Goal: Task Accomplishment & Management: Manage account settings

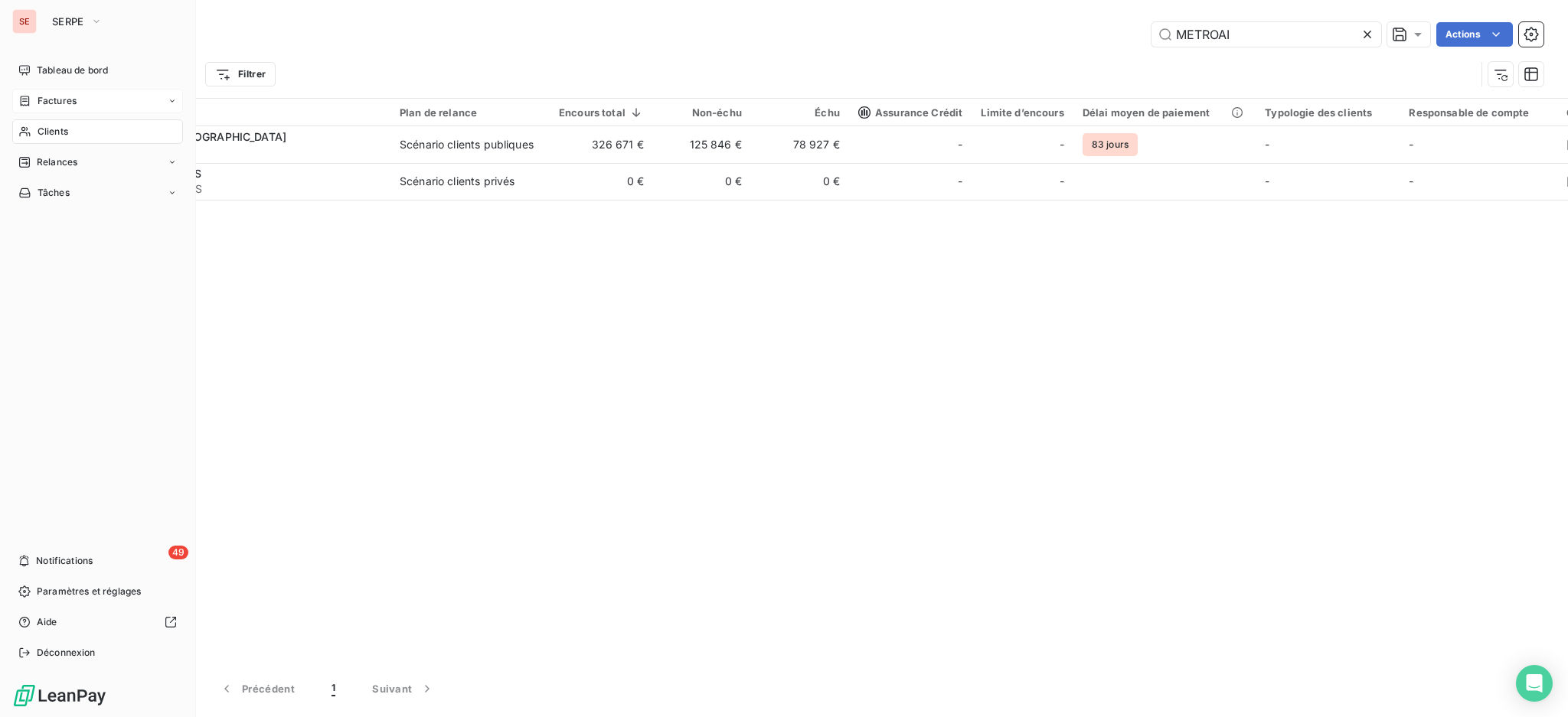
click at [44, 105] on span "Factures" at bounding box center [57, 101] width 39 height 14
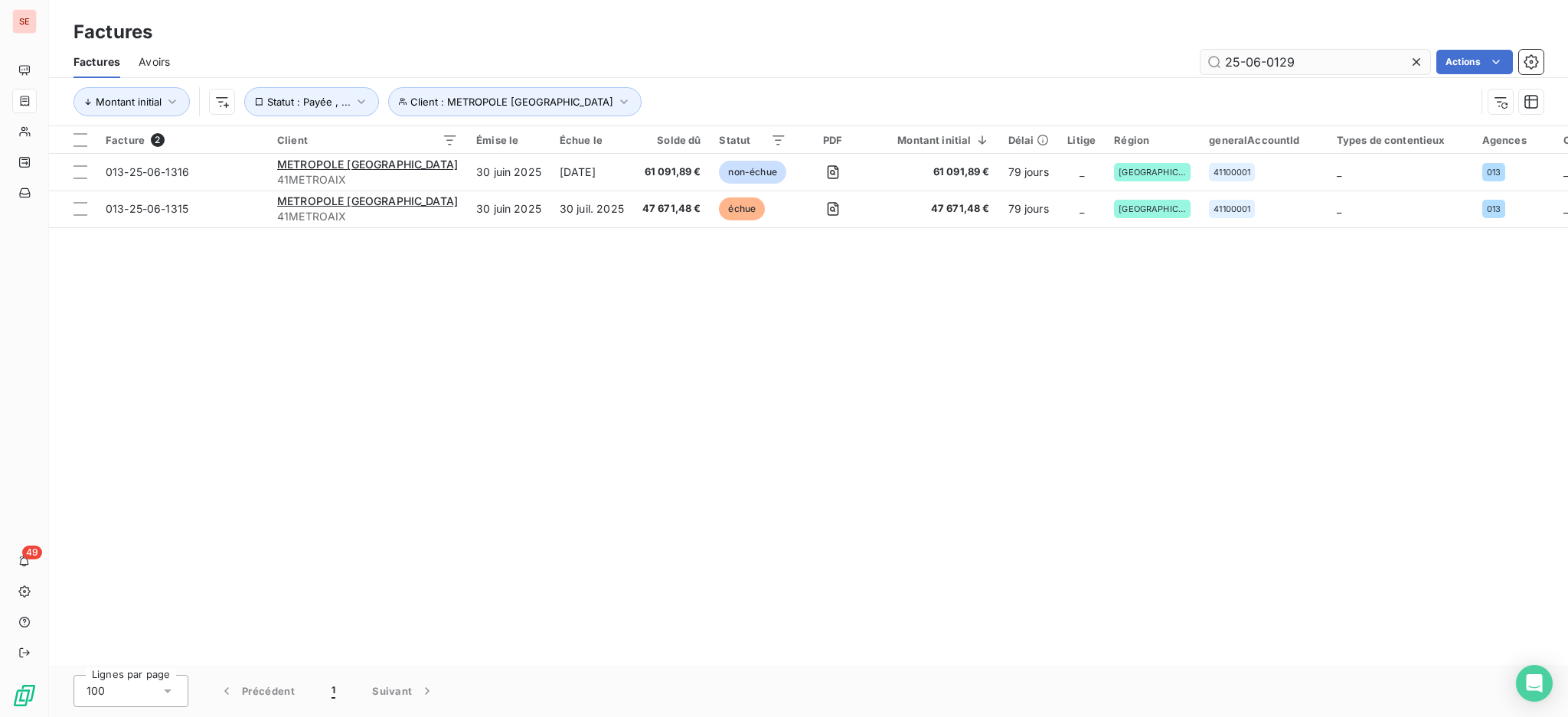
type input "25-06-0129"
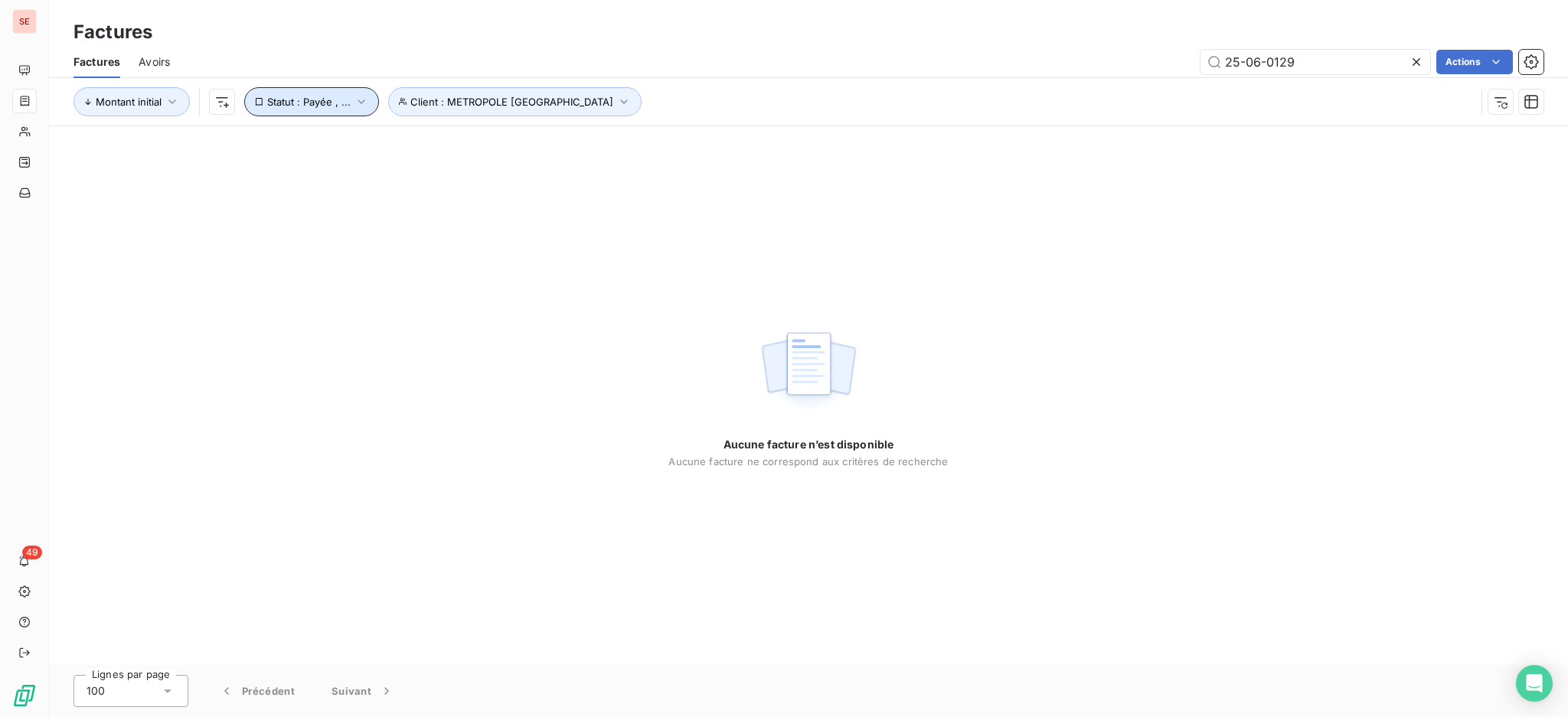
click at [359, 94] on icon "button" at bounding box center [361, 102] width 15 height 15
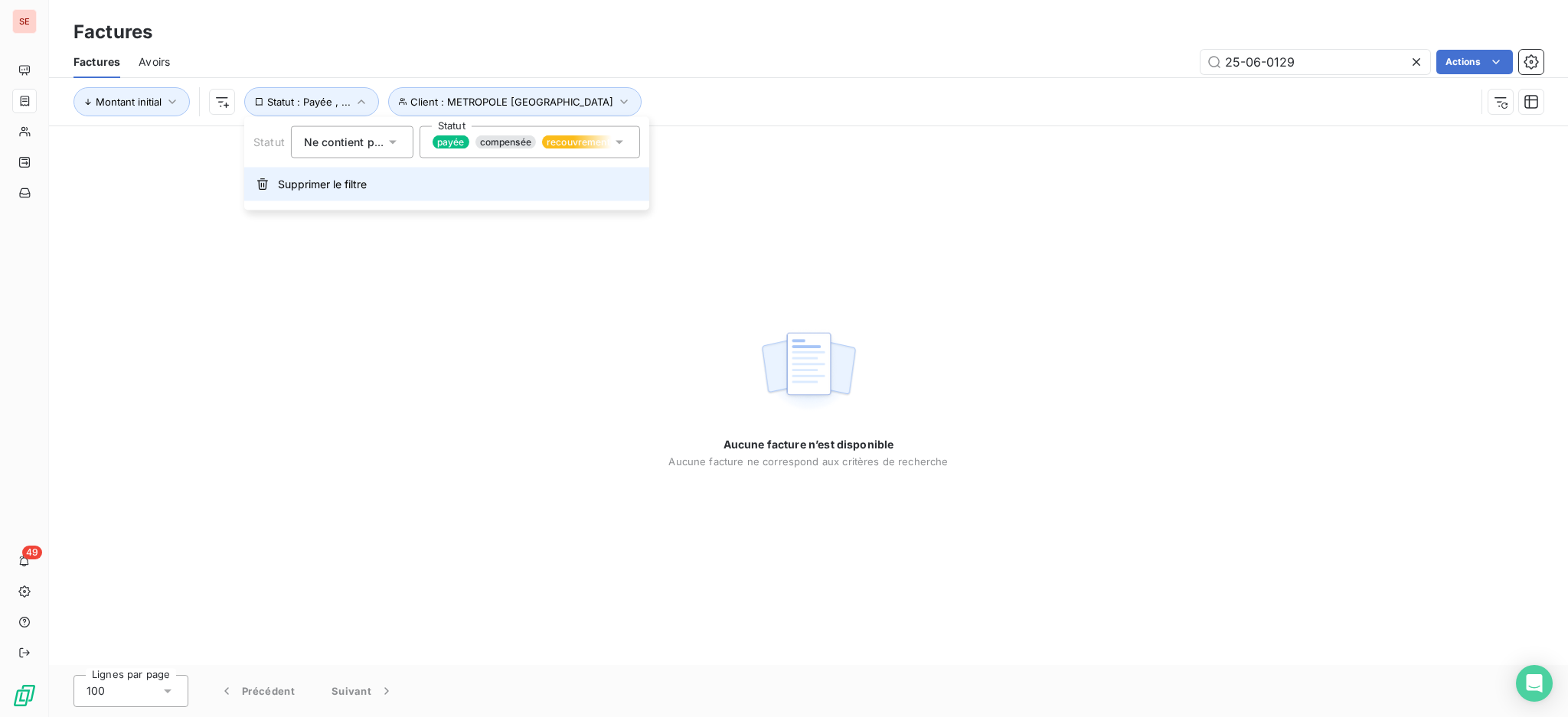
click at [329, 181] on span "Supprimer le filtre" at bounding box center [322, 184] width 89 height 15
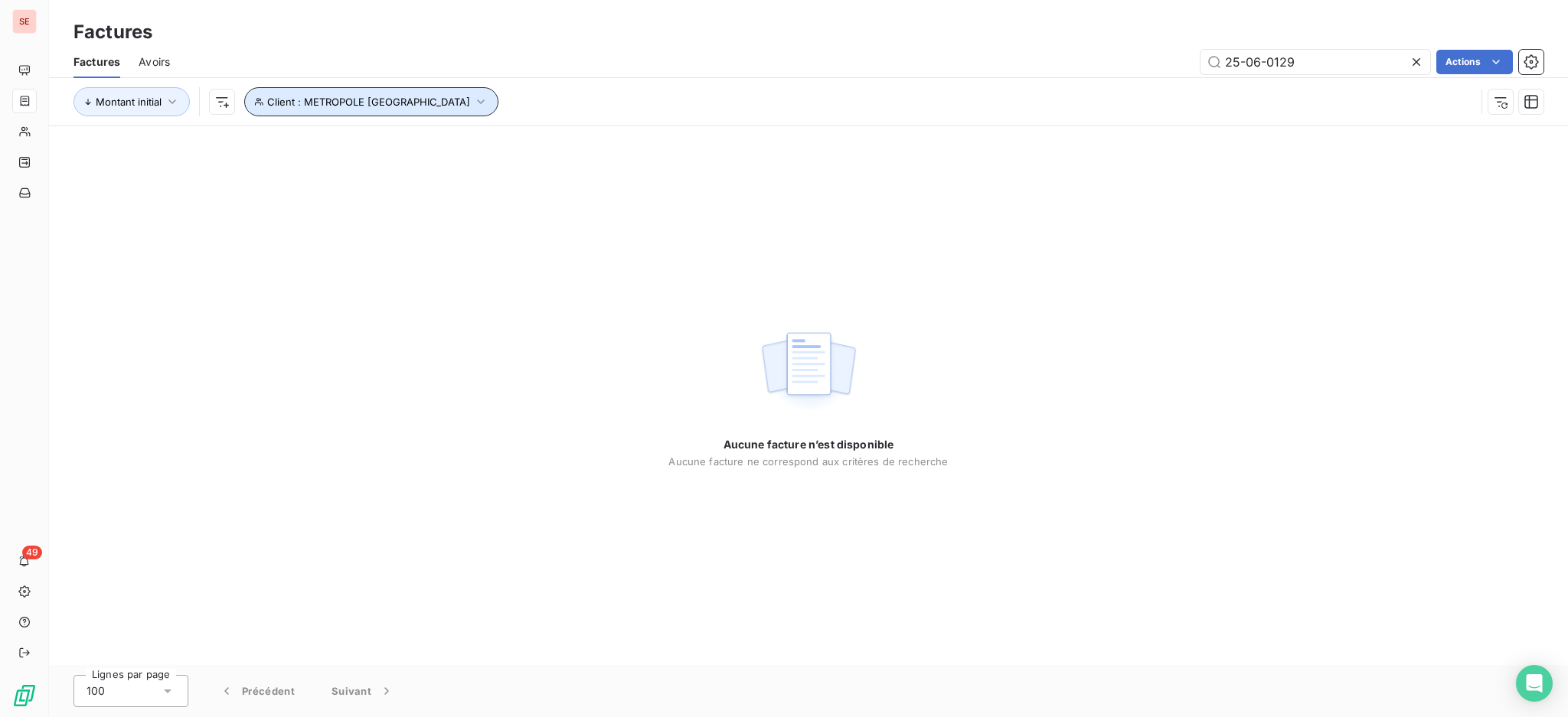
click at [488, 107] on icon "button" at bounding box center [480, 102] width 15 height 15
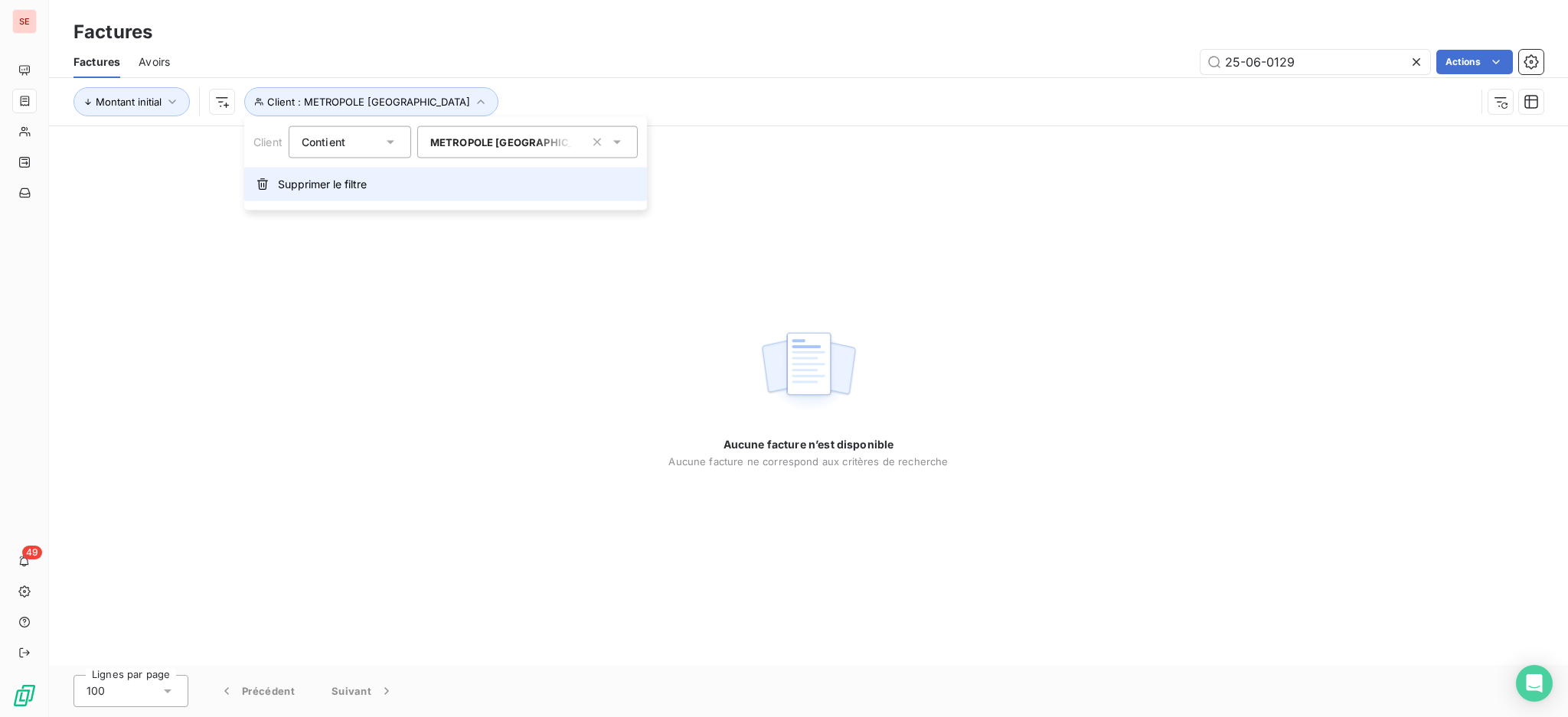
click at [444, 186] on button "Supprimer le filtre" at bounding box center [445, 184] width 403 height 33
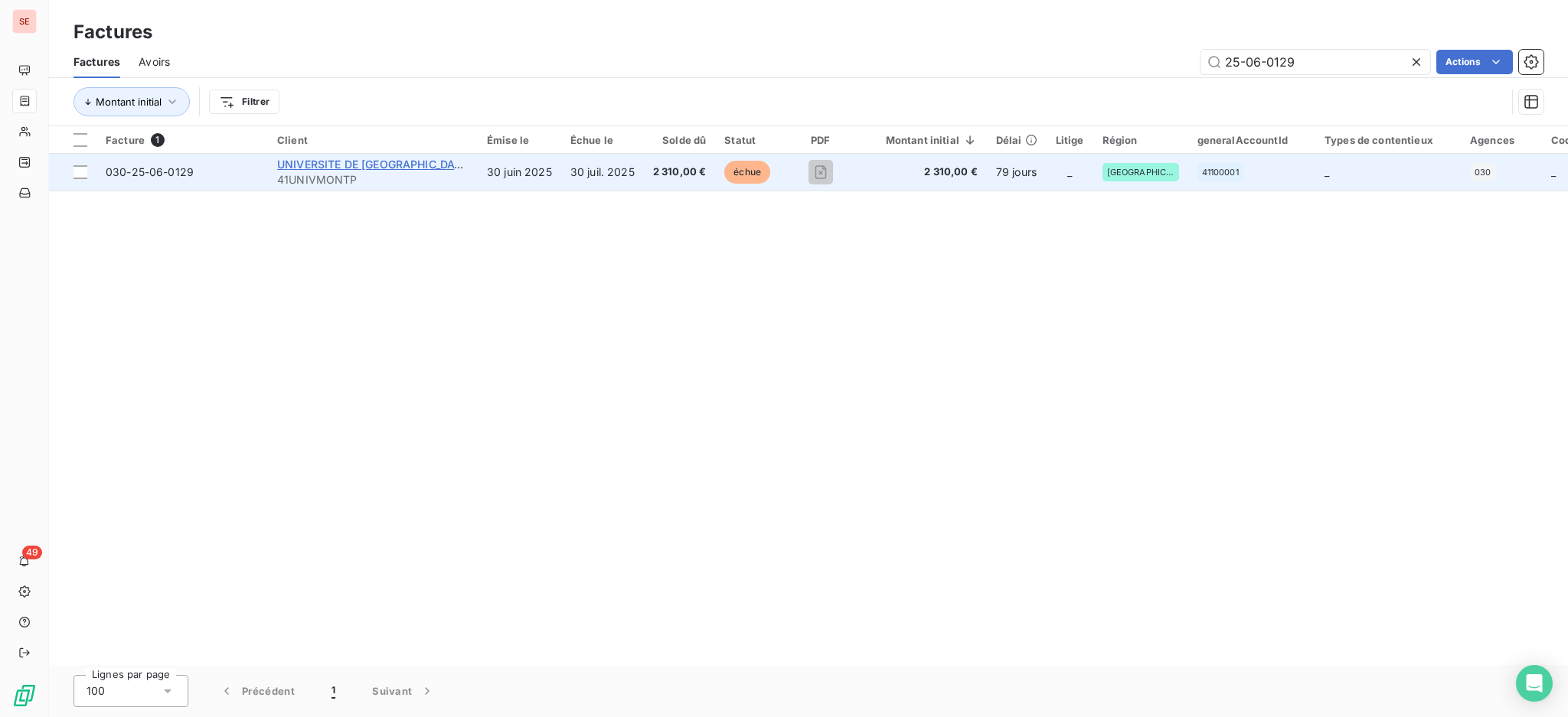
click at [385, 163] on span "UNIVERSITE DE [GEOGRAPHIC_DATA]" at bounding box center [374, 164] width 195 height 13
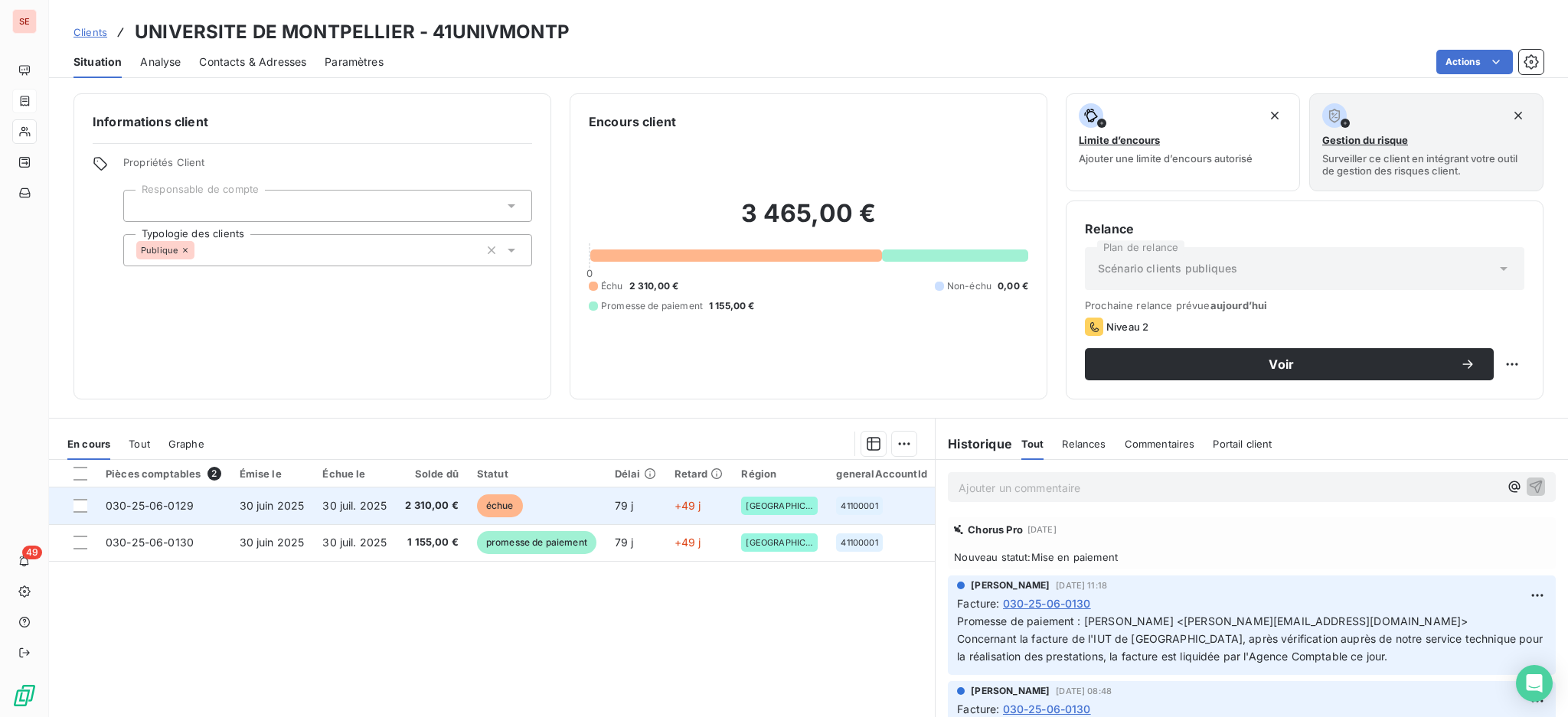
click at [333, 510] on td "30 juil. 2025" at bounding box center [355, 505] width 83 height 37
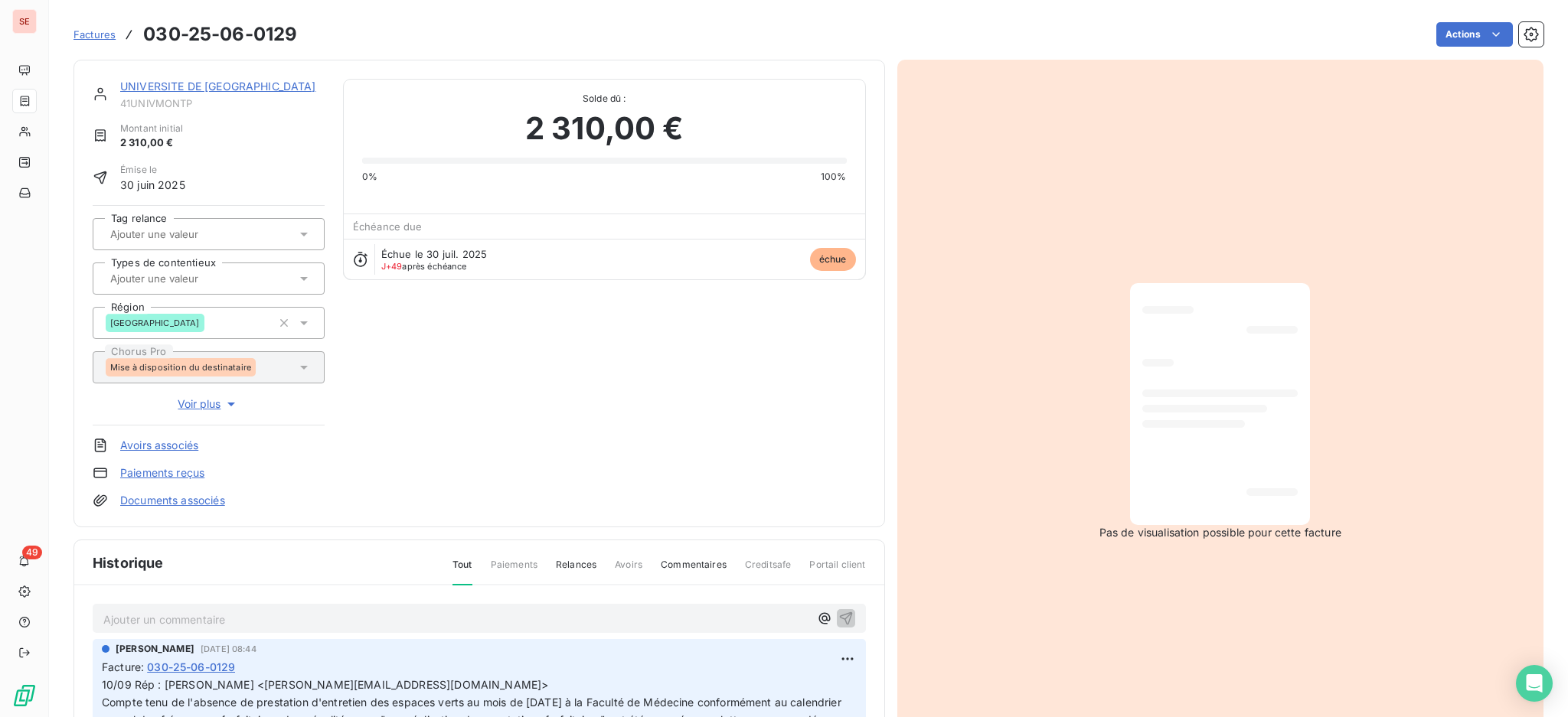
click at [359, 614] on p "Ajouter un commentaire ﻿" at bounding box center [456, 620] width 706 height 20
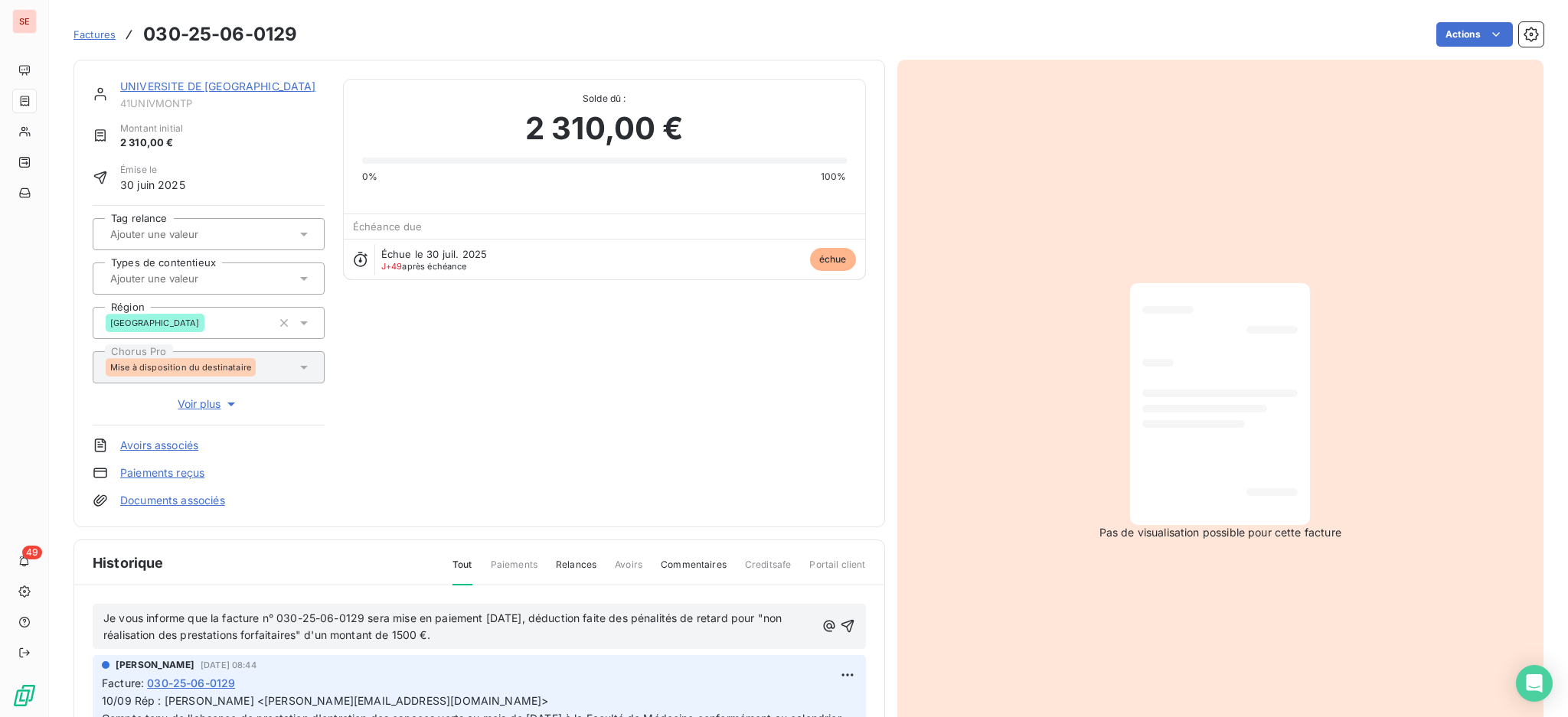
click at [93, 618] on div "Je vous informe que la facture n° 030-25-06-0129 sera mise en paiement [DATE], …" at bounding box center [480, 627] width 773 height 46
click at [103, 612] on span "Je vous informe que la facture n° 030-25-06-0129 sera mise en paiement [DATE], …" at bounding box center [444, 627] width 681 height 31
click at [132, 617] on span "[DATE] vous informe que la facture n° 030-25-06-0129 sera mise en paiement [DAT…" at bounding box center [456, 627] width 705 height 31
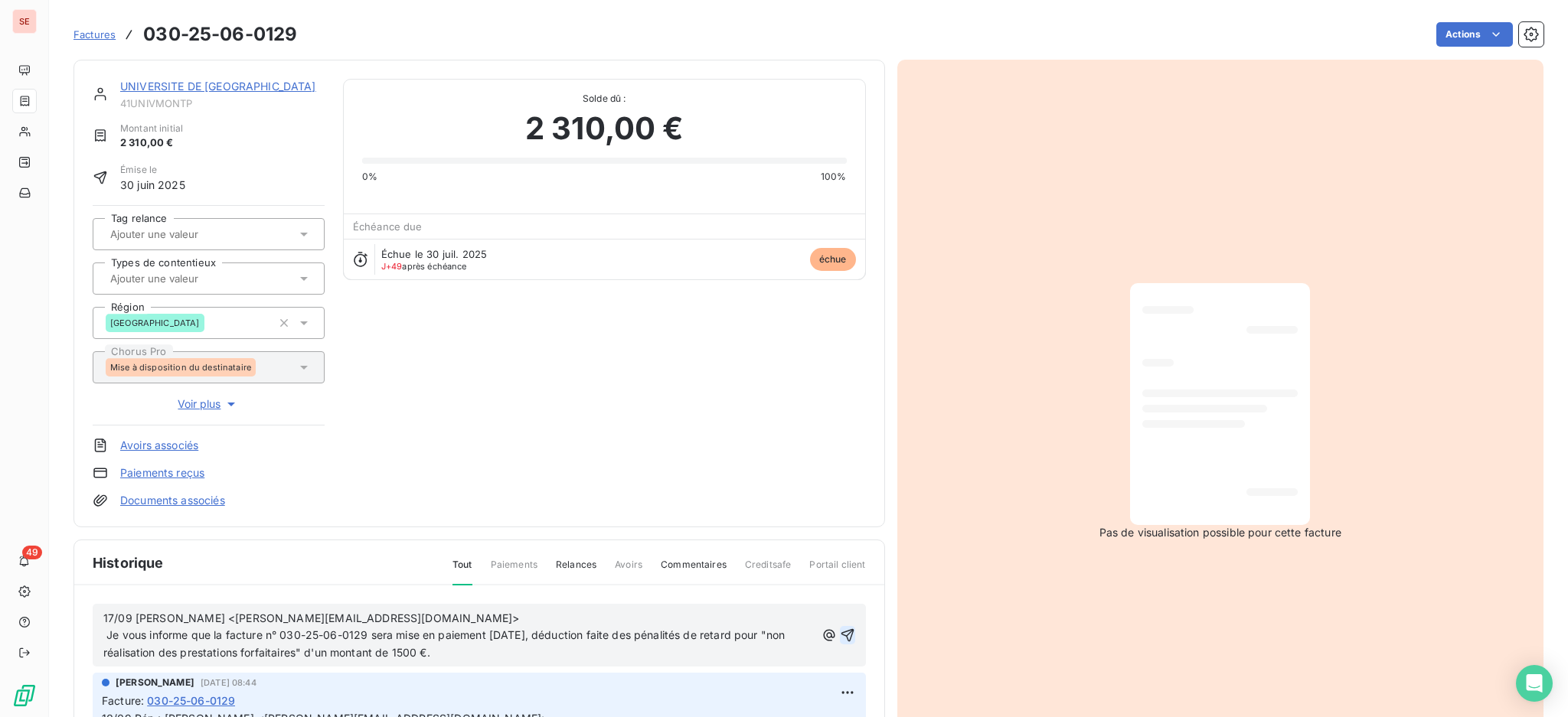
click at [841, 629] on icon "button" at bounding box center [848, 636] width 13 height 13
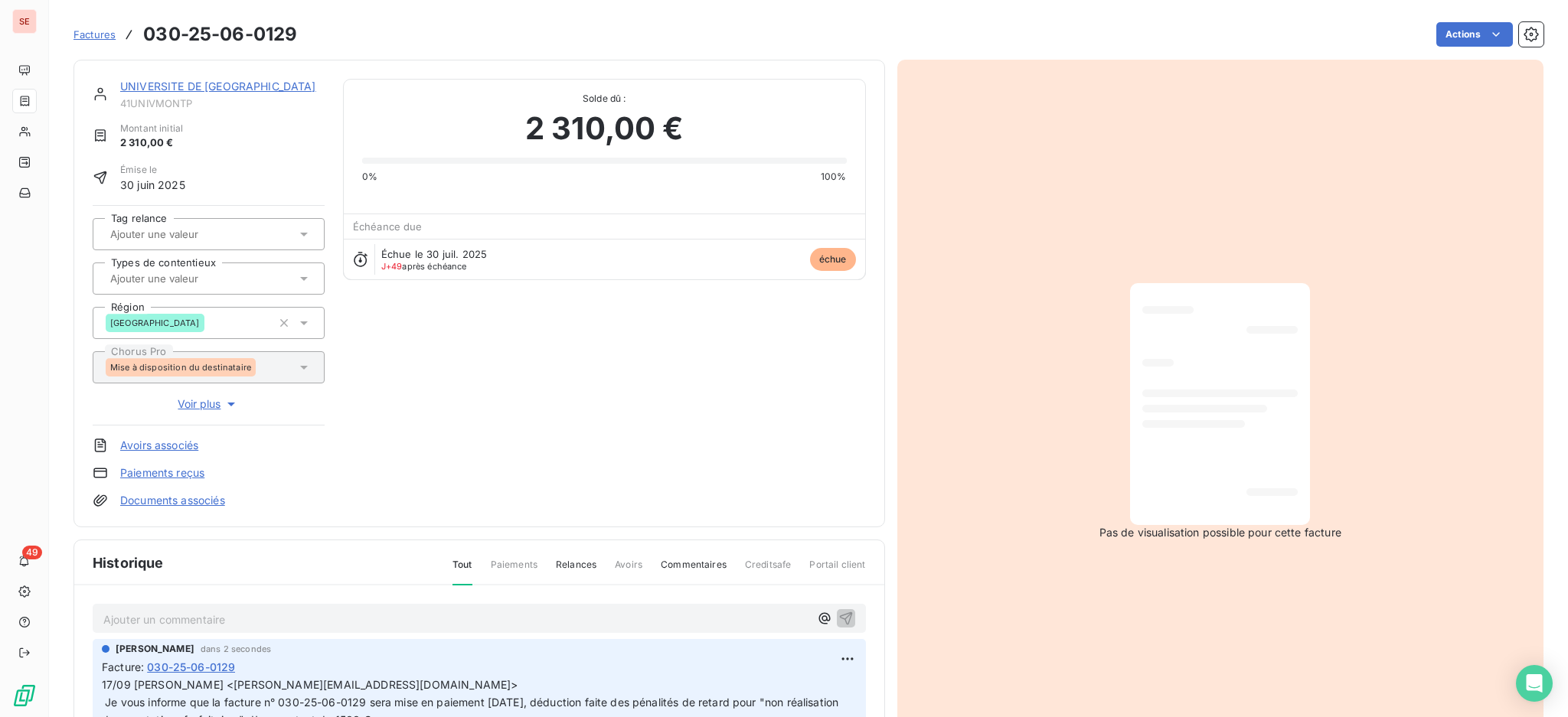
click at [1446, 30] on html "SE 49 Factures 030-25-06-0129 Actions UNIVERSITE DE MONTPELLIER 41UNIVMONTP Mon…" at bounding box center [784, 358] width 1568 height 717
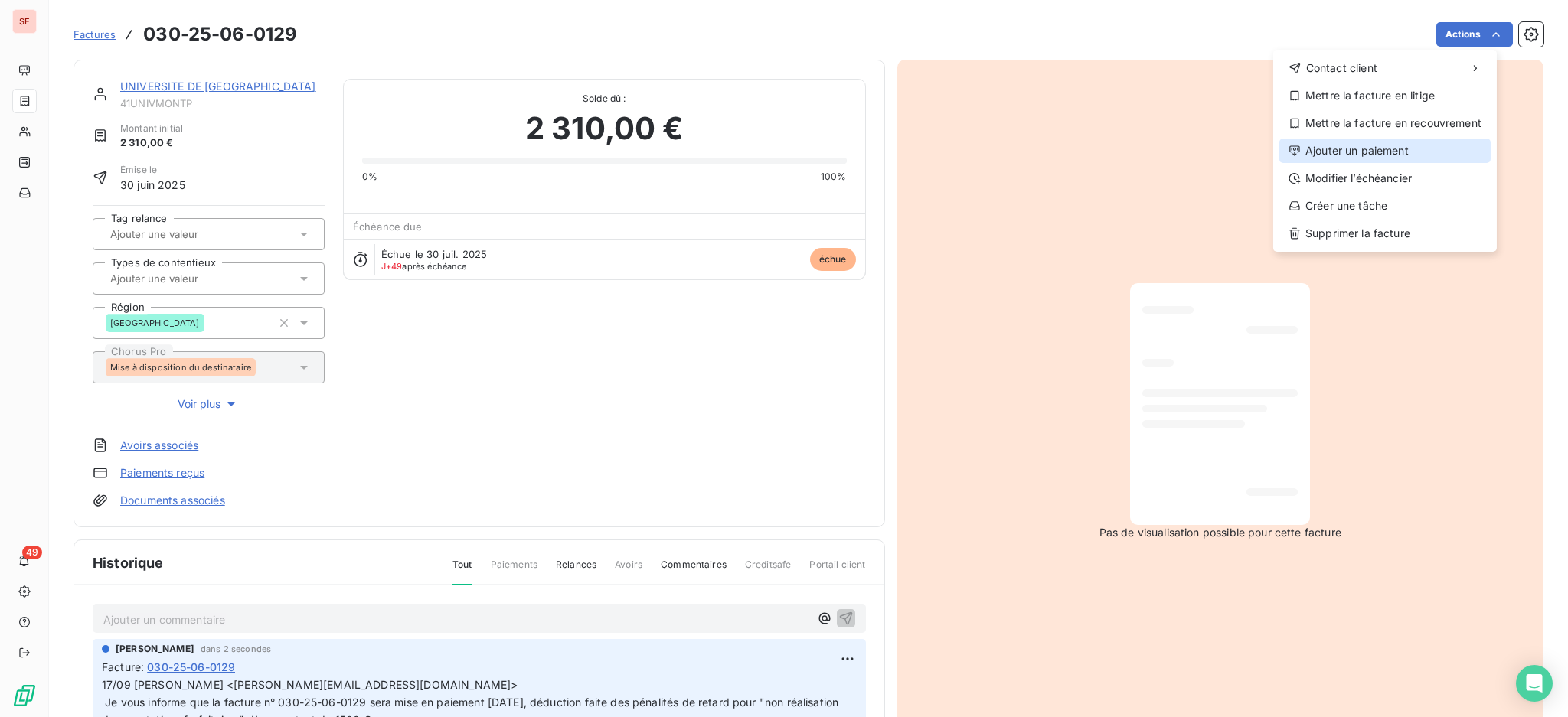
click at [1398, 151] on div "Ajouter un paiement" at bounding box center [1386, 151] width 212 height 24
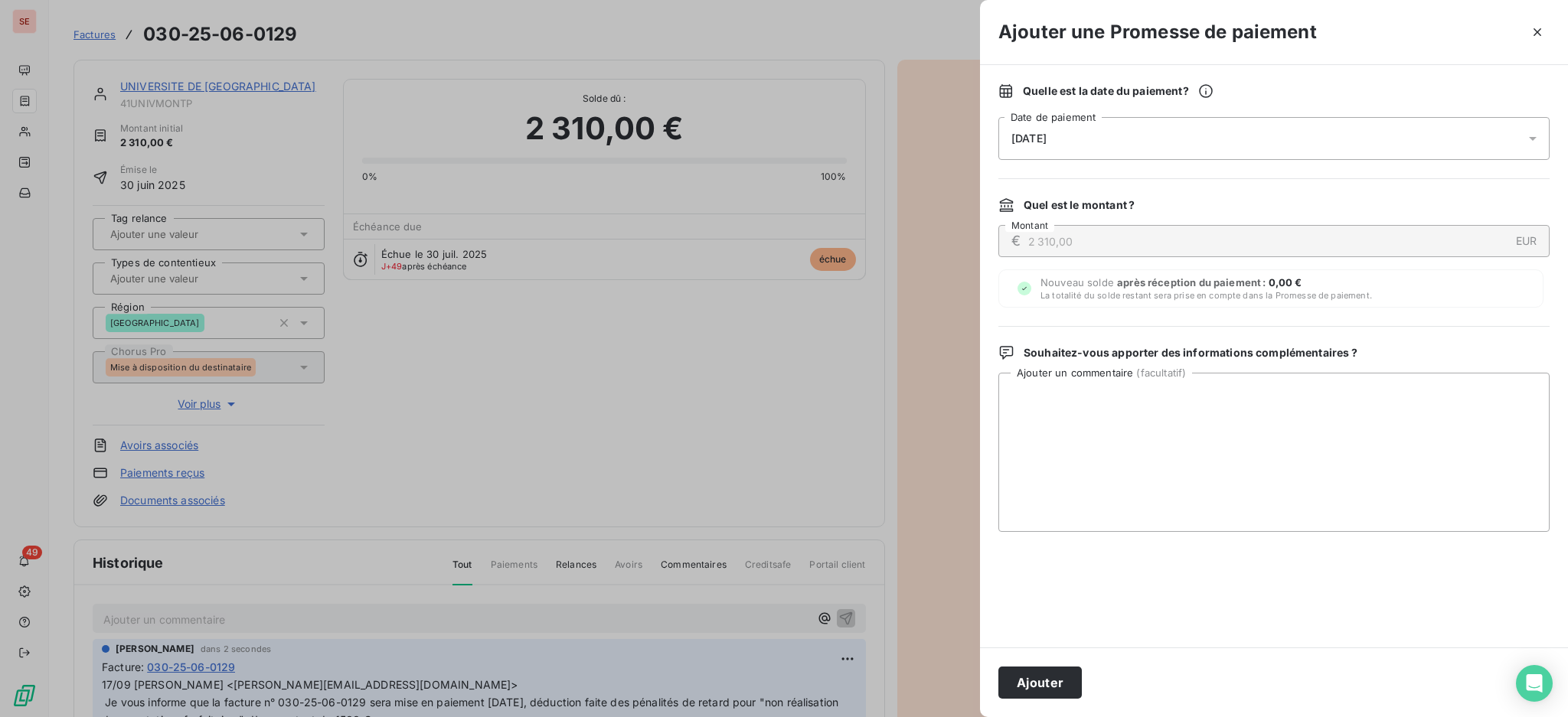
click at [1530, 140] on icon at bounding box center [1533, 138] width 15 height 15
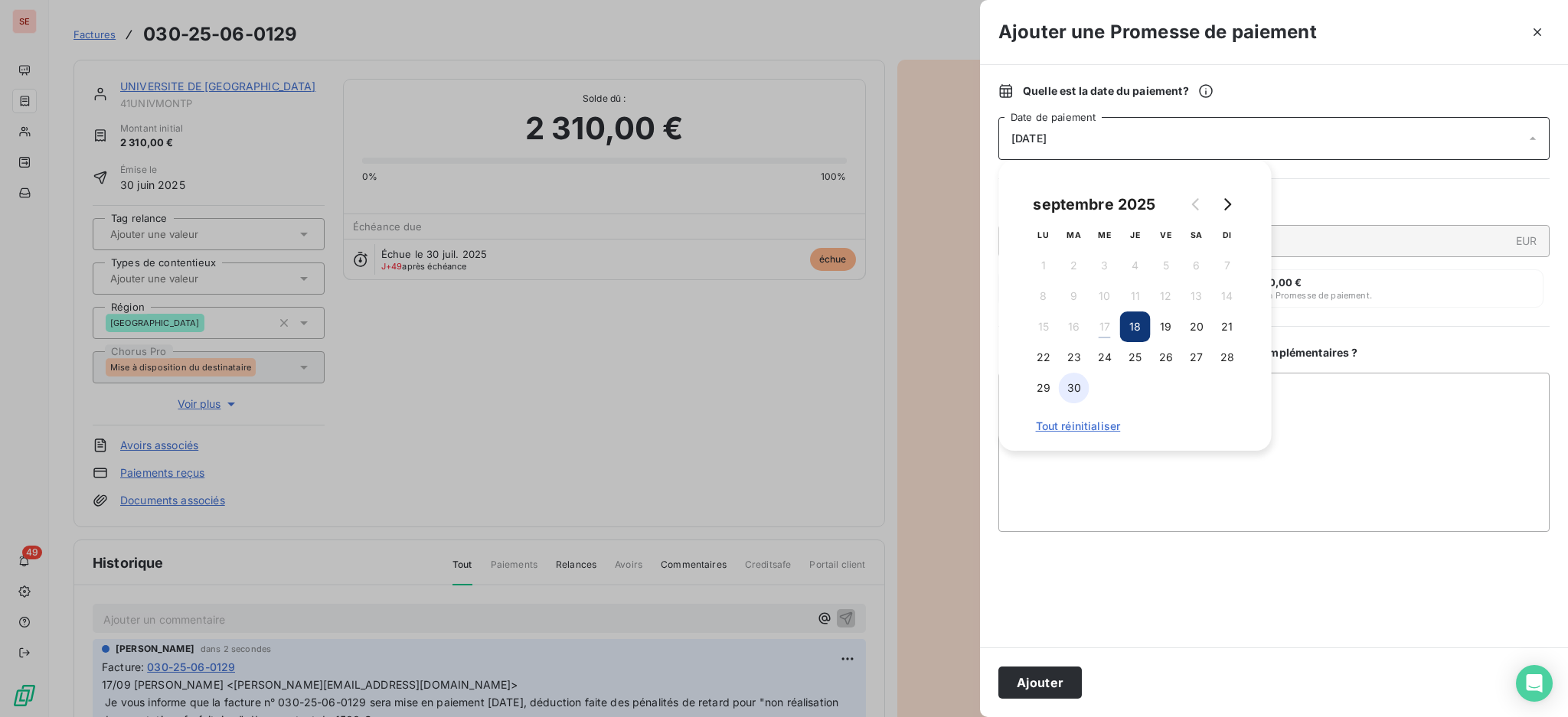
click at [1080, 384] on button "30" at bounding box center [1075, 388] width 31 height 31
click at [1413, 420] on textarea "Ajouter un commentaire ( facultatif )" at bounding box center [1273, 452] width 551 height 160
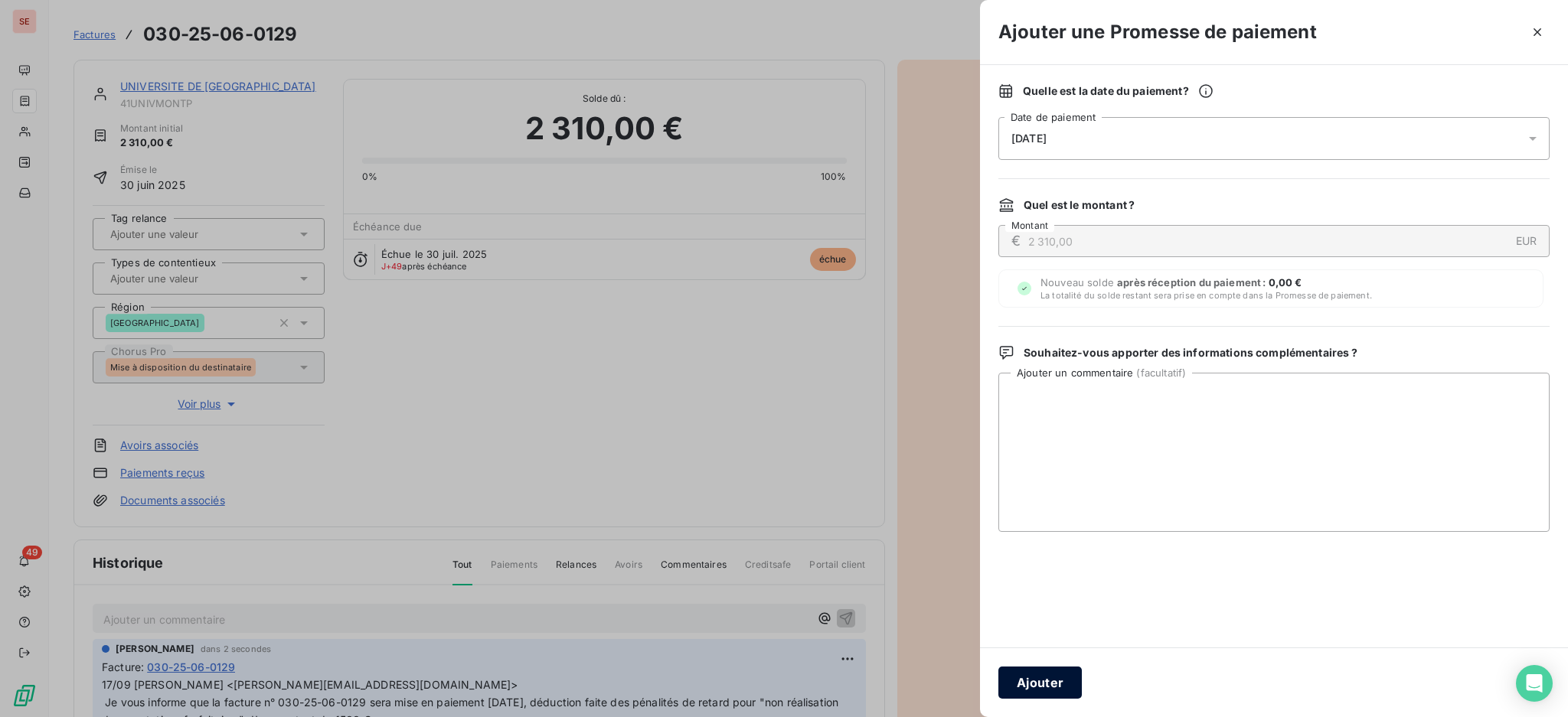
click at [1058, 684] on button "Ajouter" at bounding box center [1040, 683] width 84 height 33
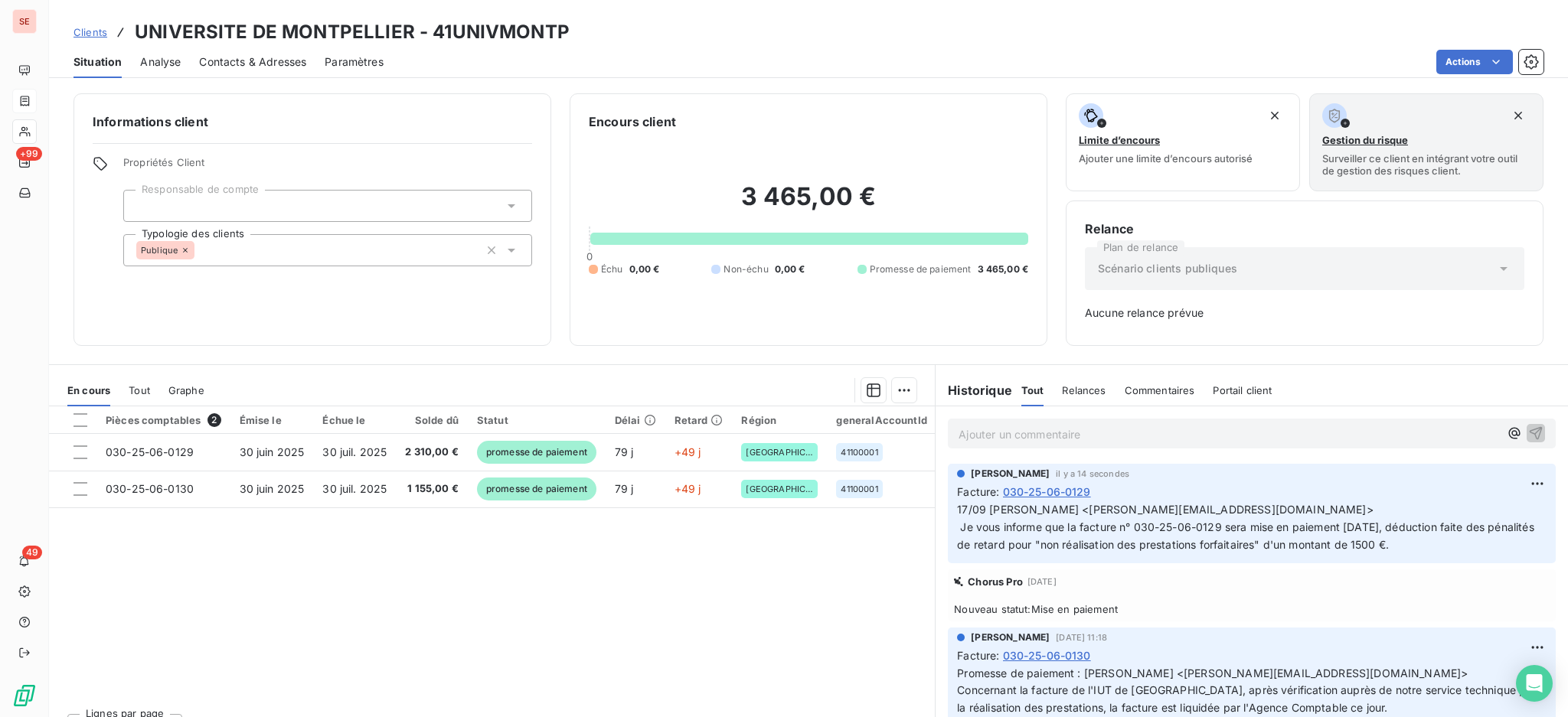
click at [257, 55] on span "Contacts & Adresses" at bounding box center [253, 62] width 107 height 15
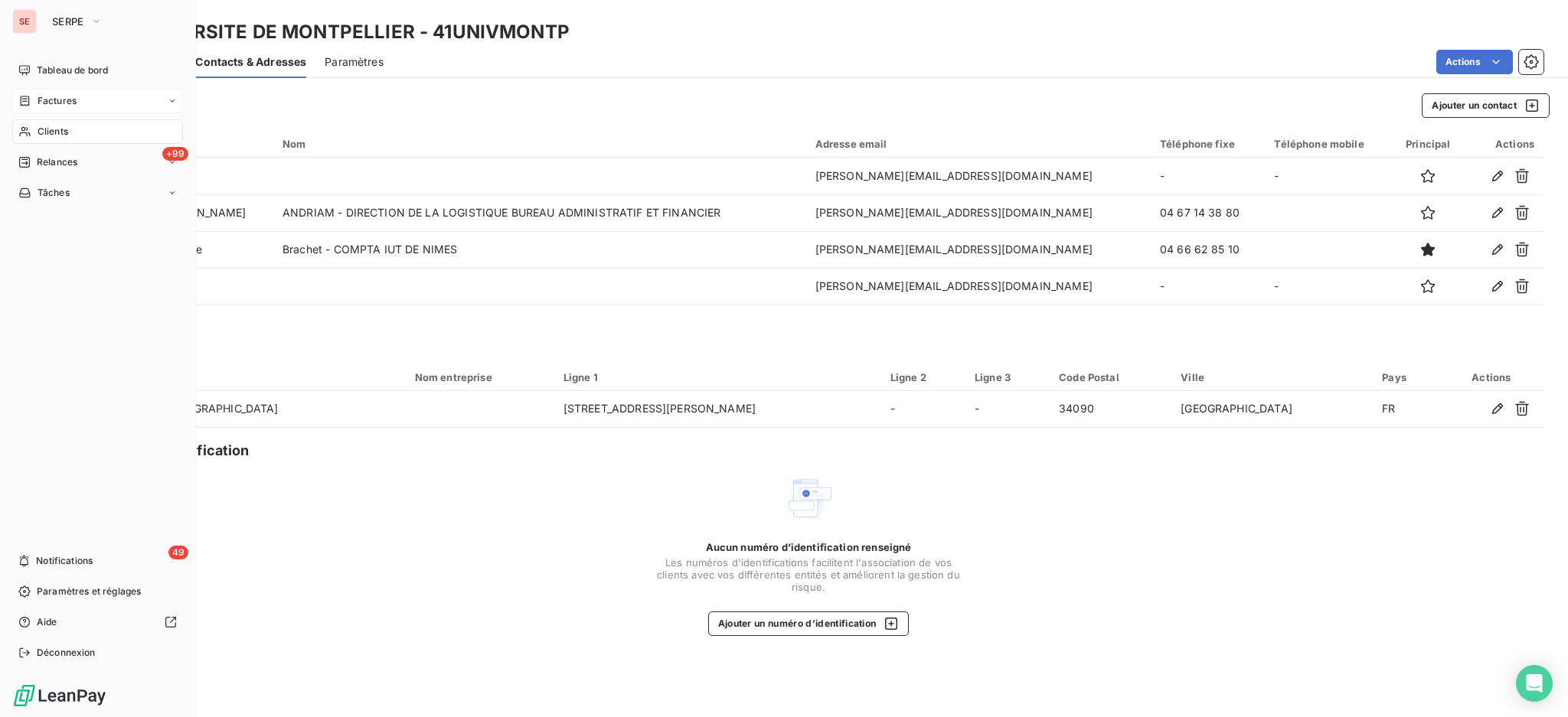
click at [46, 131] on span "Clients" at bounding box center [53, 131] width 31 height 14
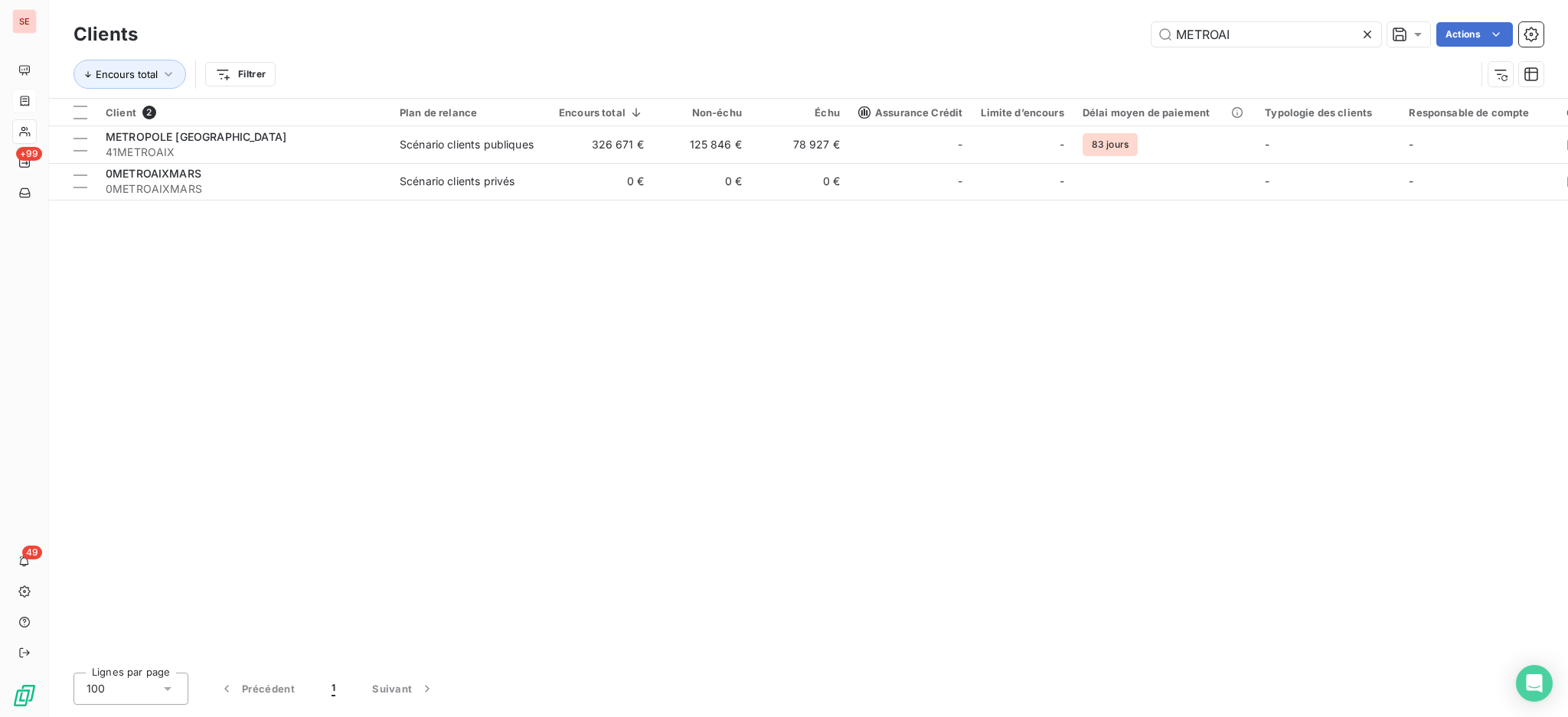
drag, startPoint x: 1049, startPoint y: 4, endPoint x: 1001, endPoint y: -4, distance: 48.7
click at [1001, 0] on html "SE +99 49 Clients METROAI Actions Encours total Filtrer Client 2 Plan de relanc…" at bounding box center [784, 358] width 1568 height 717
type input "accimmo"
click at [291, 125] on div at bounding box center [243, 125] width 294 height 1
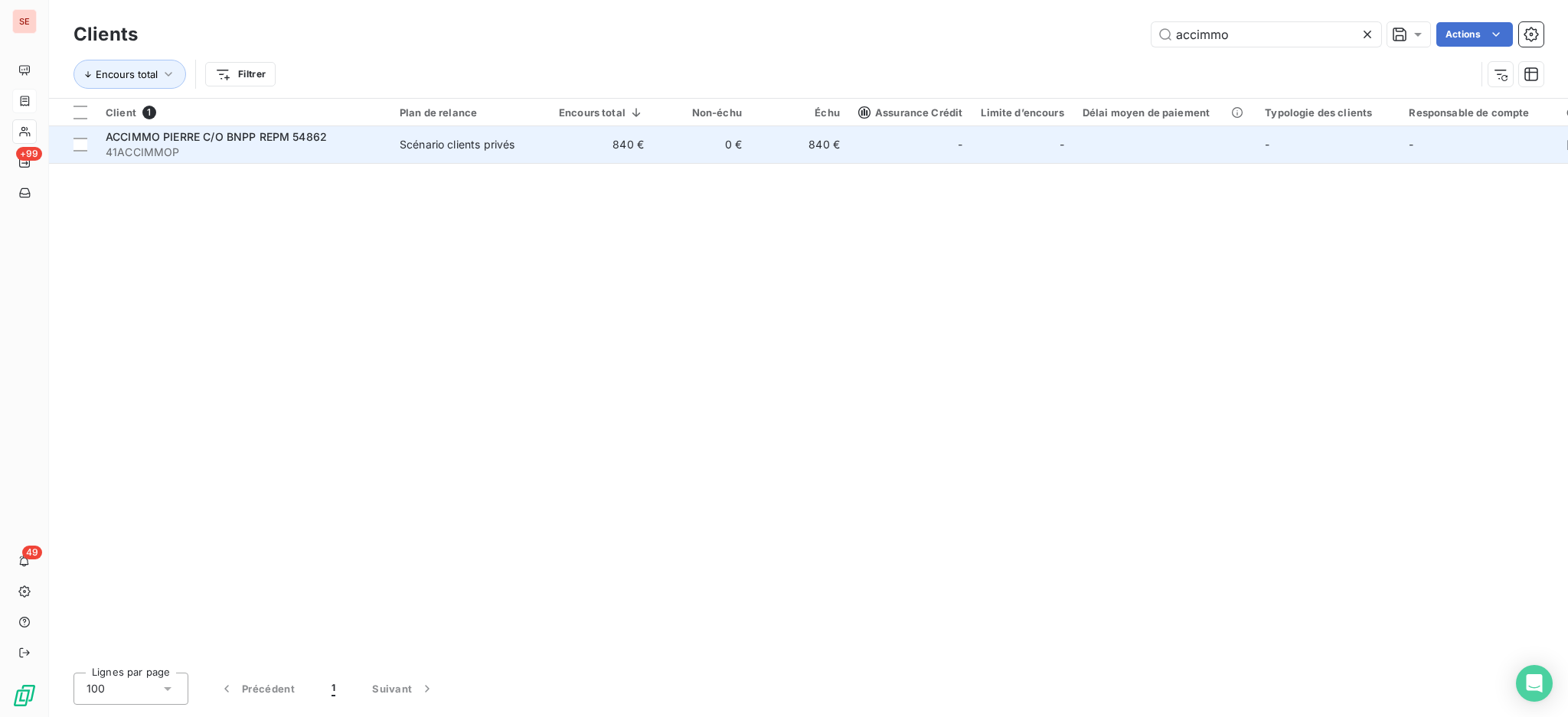
click at [355, 143] on div "ACCIMMO PIERRE C/O BNPP REPM 54862" at bounding box center [243, 137] width 276 height 15
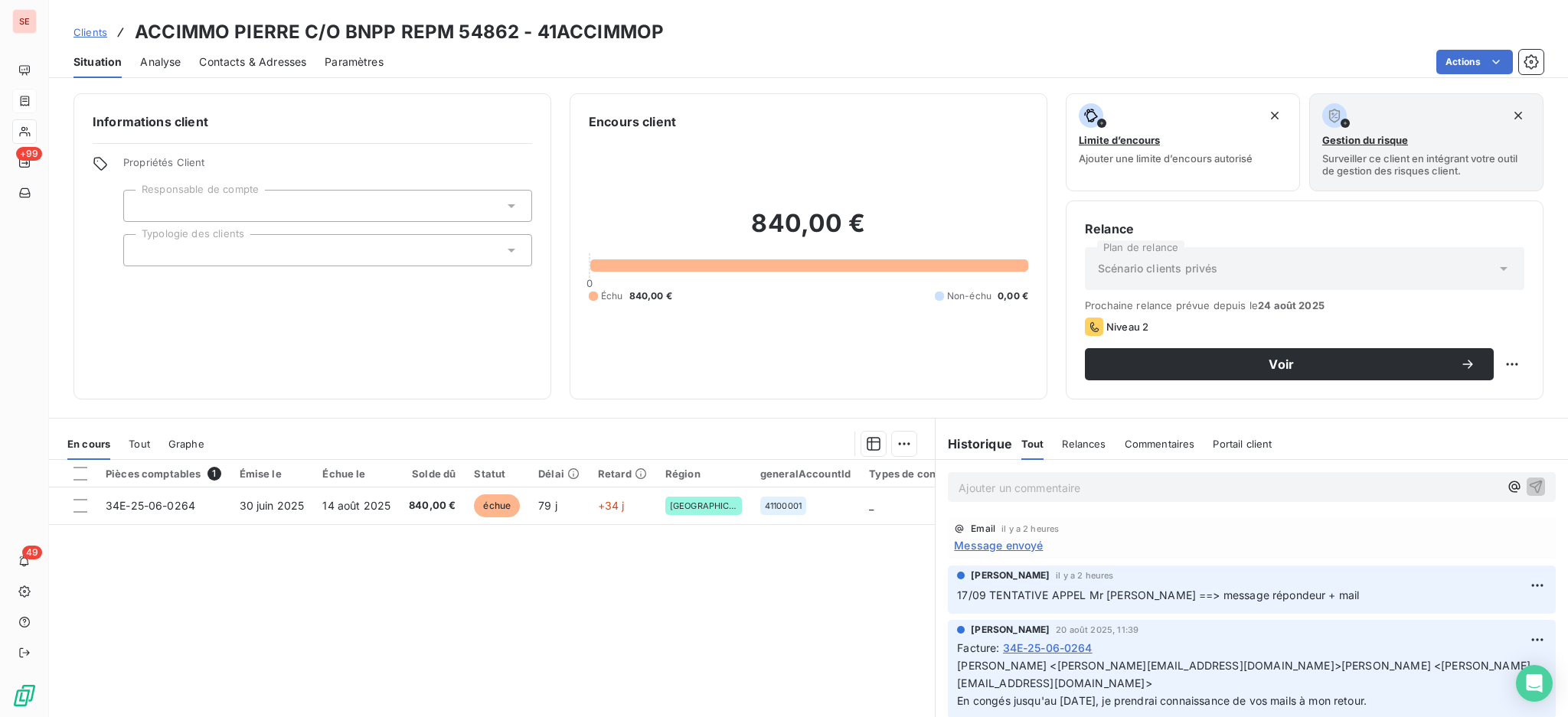
click at [259, 58] on span "Contacts & Adresses" at bounding box center [253, 62] width 107 height 15
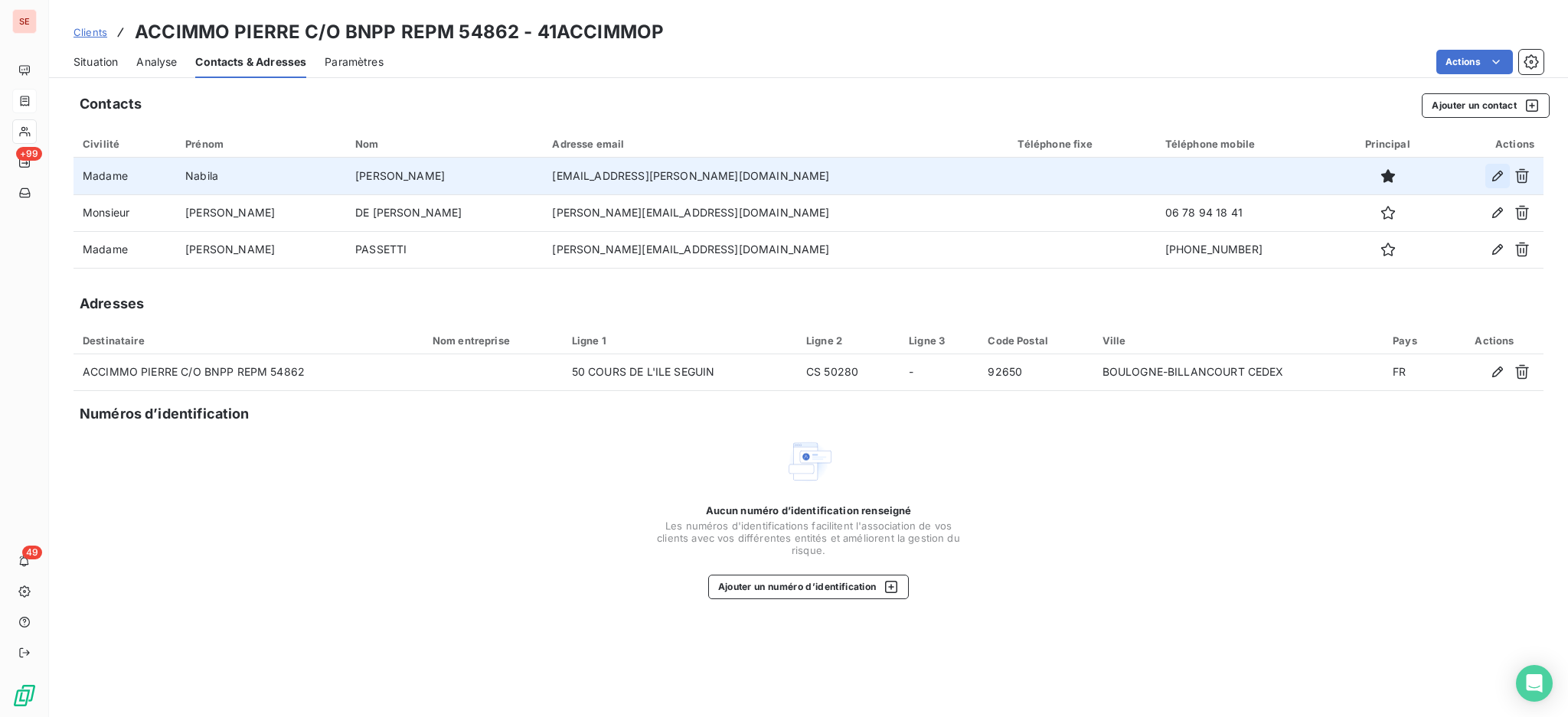
click at [1496, 173] on icon "button" at bounding box center [1497, 176] width 15 height 15
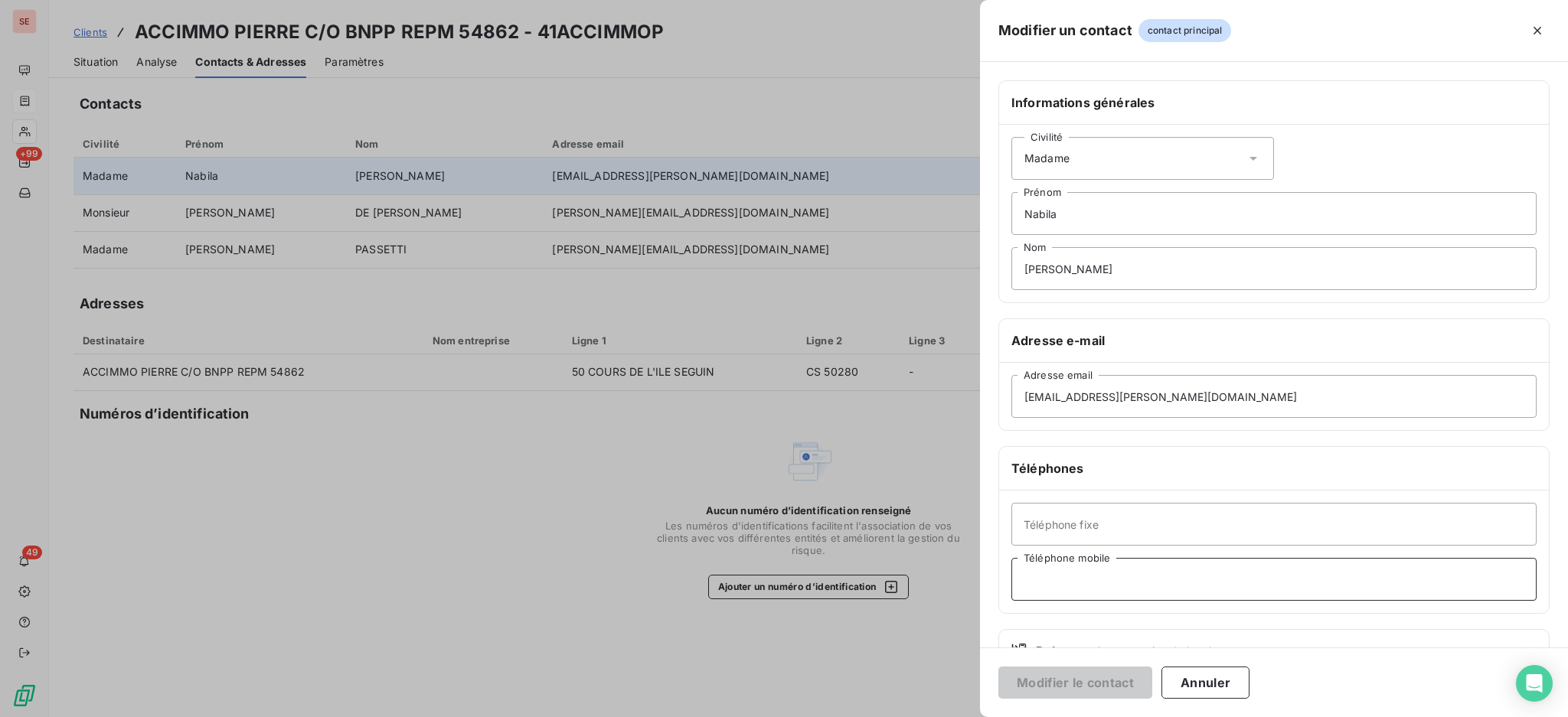
click at [1128, 584] on input "Téléphone mobile" at bounding box center [1273, 579] width 525 height 43
type input "06 33 43 65 85"
click at [1079, 680] on button "Modifier le contact" at bounding box center [1075, 683] width 154 height 33
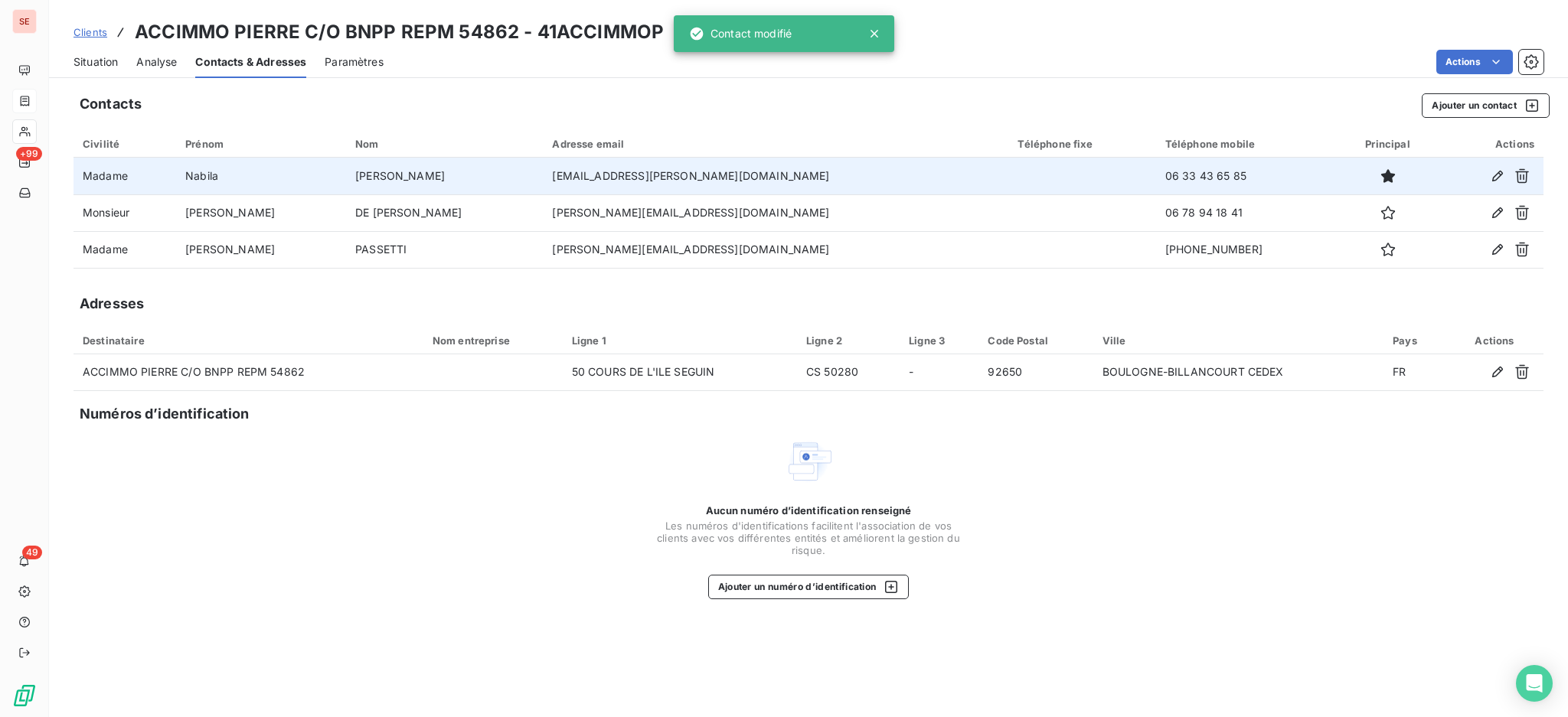
click at [89, 60] on span "Situation" at bounding box center [95, 62] width 45 height 15
